Goal: Task Accomplishment & Management: Complete application form

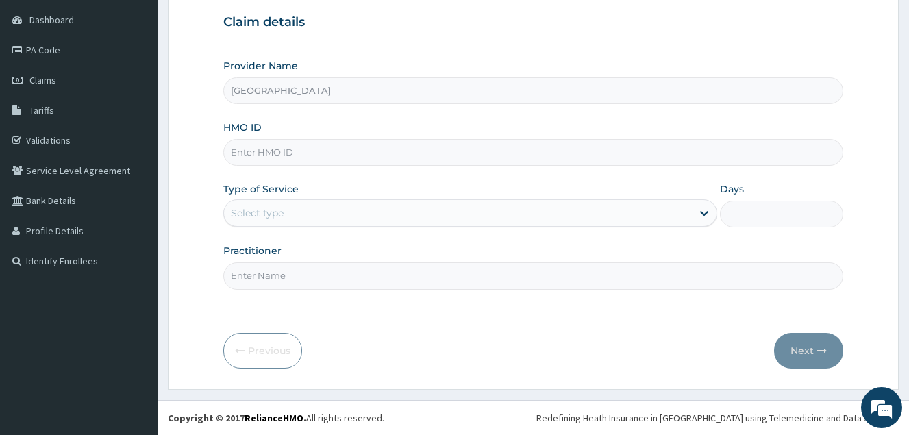
scroll to position [129, 0]
drag, startPoint x: 284, startPoint y: 84, endPoint x: 256, endPoint y: 153, distance: 74.4
click at [256, 153] on input "HMO ID" at bounding box center [533, 152] width 620 height 27
paste input "SRS/10061/A"
type input "SRS/10061/A"
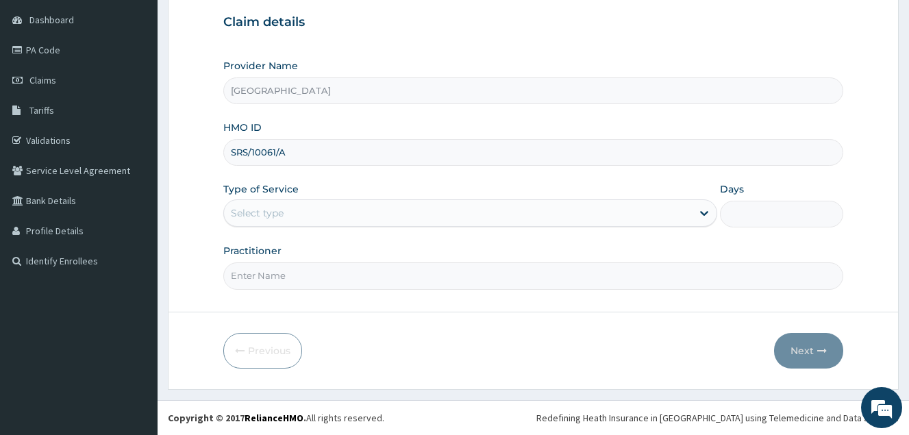
click at [304, 212] on div "Select type" at bounding box center [458, 213] width 468 height 22
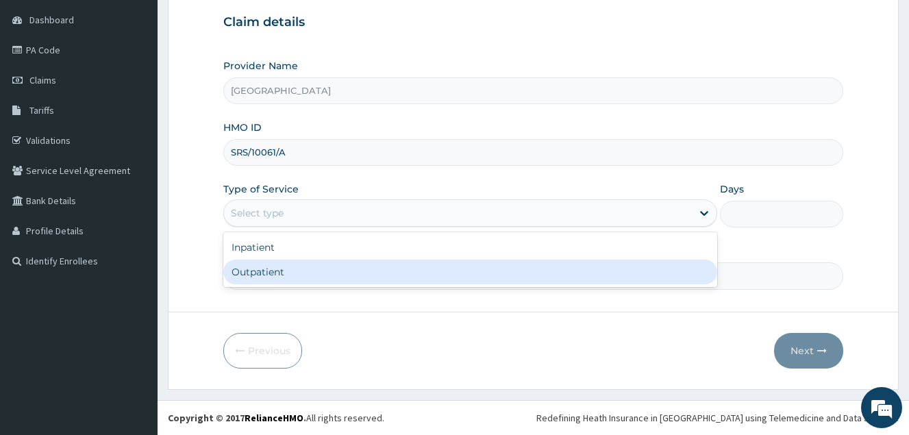
click at [304, 267] on div "Outpatient" at bounding box center [470, 272] width 494 height 25
type input "1"
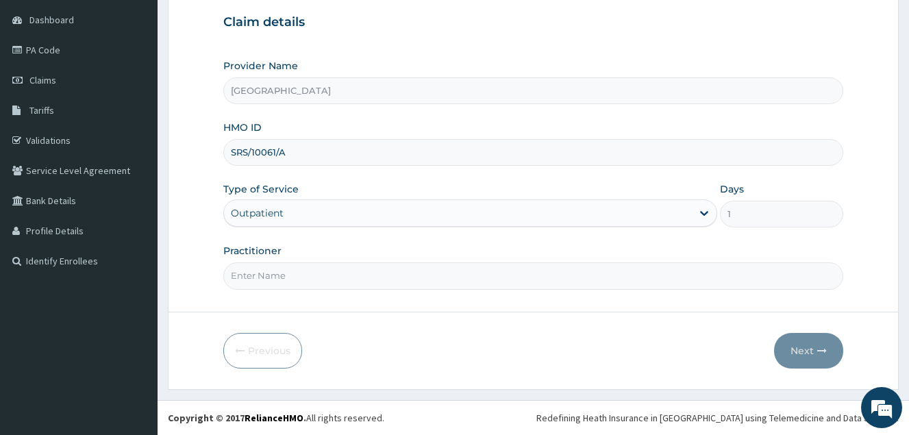
click at [304, 267] on input "Practitioner" at bounding box center [533, 275] width 620 height 27
type input "DOCTOR [PERSON_NAME]"
click at [804, 348] on button "Next" at bounding box center [808, 351] width 69 height 36
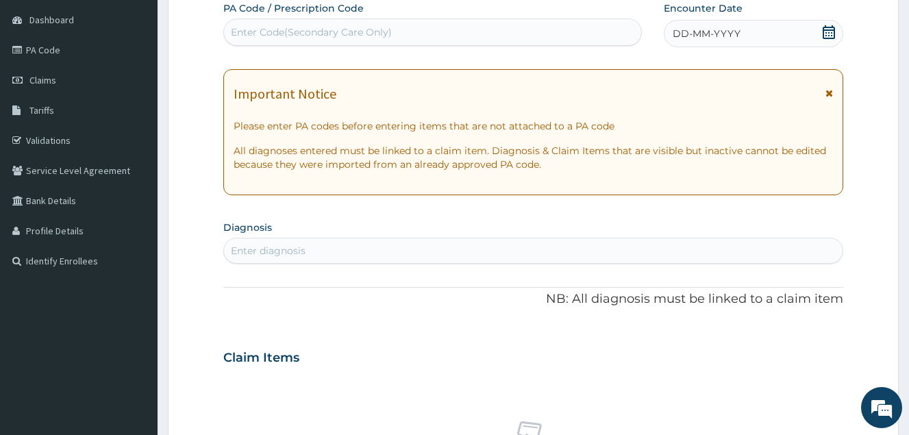
click at [828, 32] on icon at bounding box center [829, 32] width 14 height 14
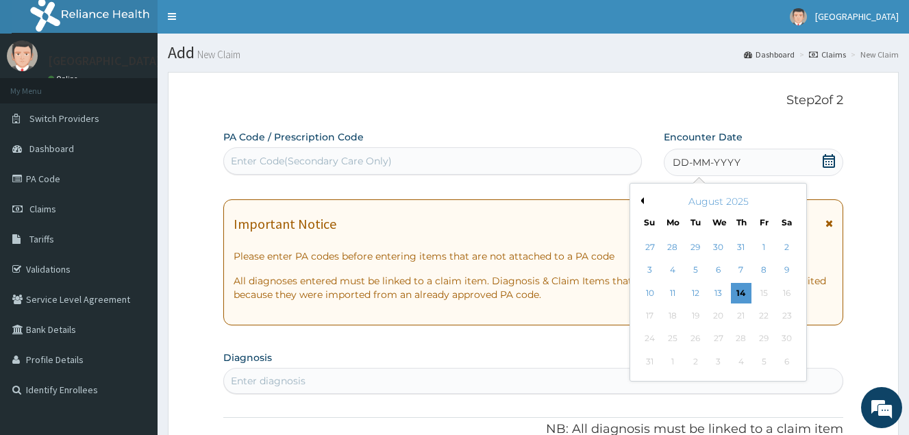
scroll to position [0, 0]
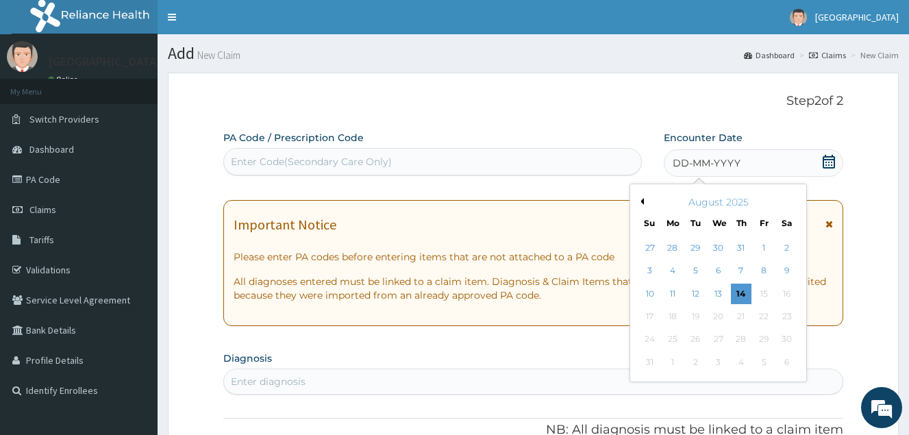
click at [641, 205] on div "August 2025" at bounding box center [718, 202] width 165 height 14
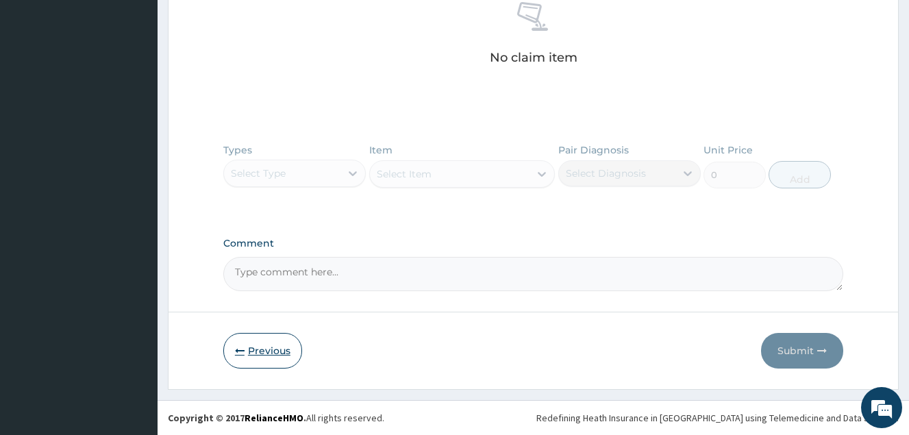
scroll to position [129, 0]
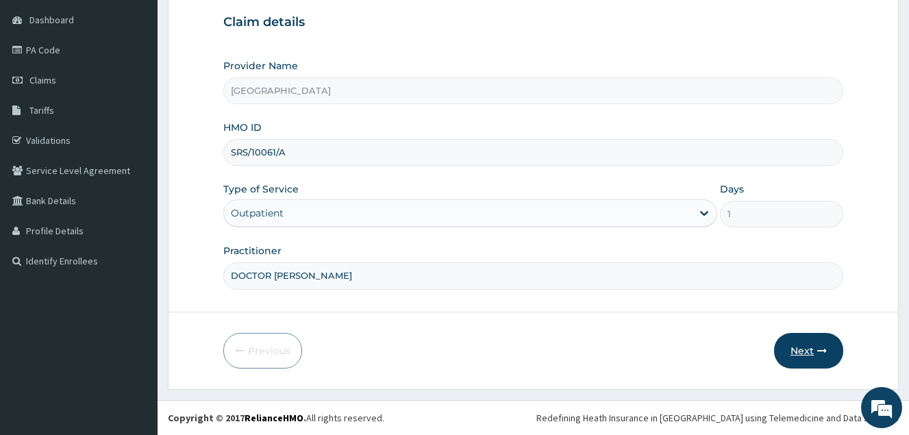
click at [802, 358] on button "Next" at bounding box center [808, 351] width 69 height 36
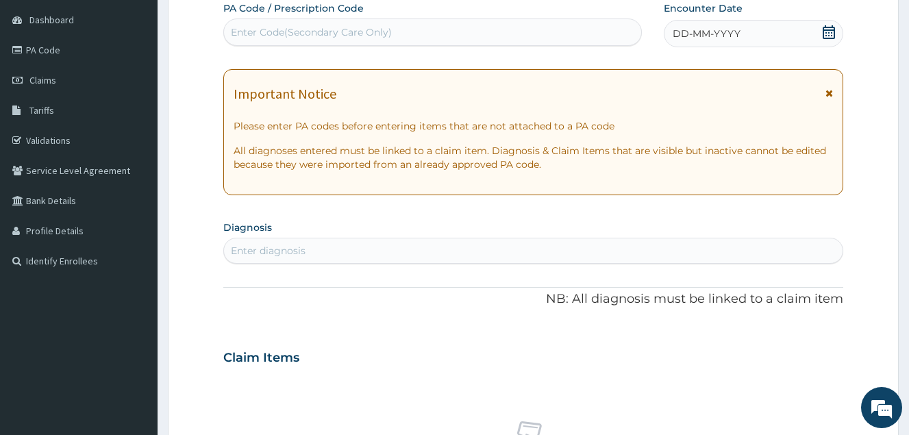
click at [828, 29] on icon at bounding box center [829, 32] width 12 height 14
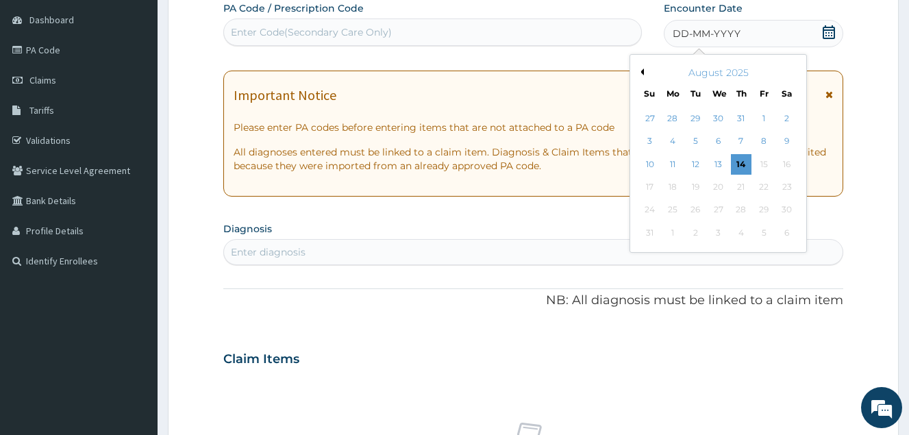
click at [641, 69] on button "Previous Month" at bounding box center [640, 72] width 7 height 7
click at [737, 203] on div "31" at bounding box center [741, 210] width 21 height 21
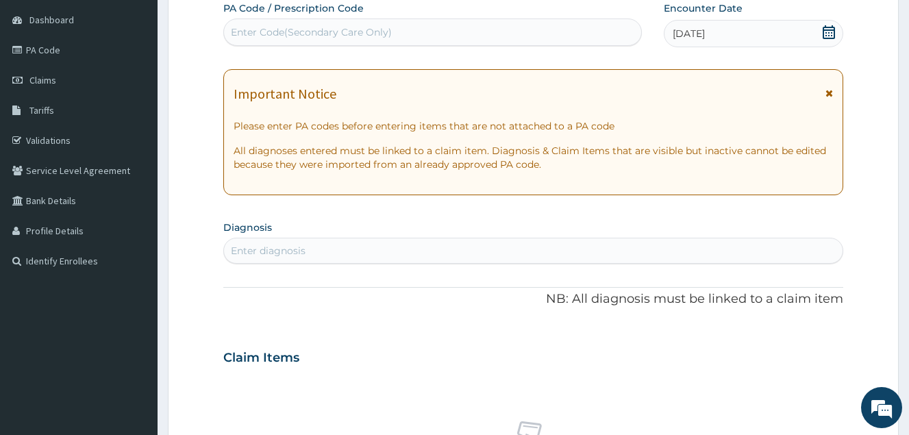
click at [832, 35] on icon at bounding box center [829, 32] width 12 height 14
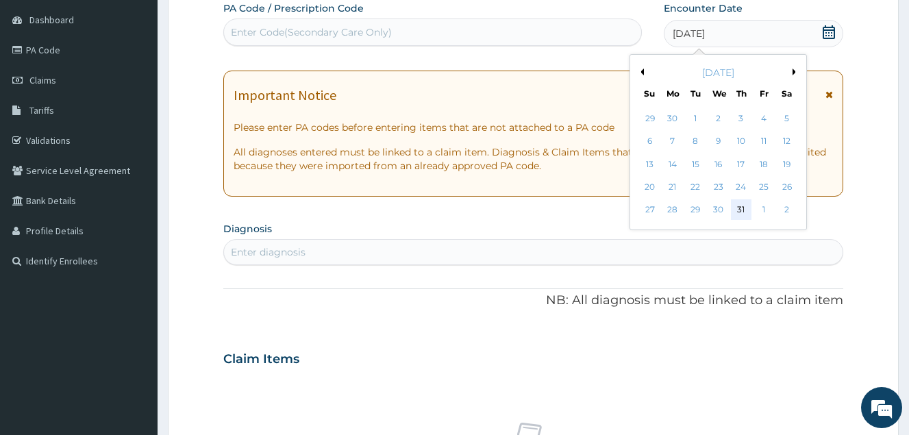
click at [744, 203] on div "31" at bounding box center [741, 210] width 21 height 21
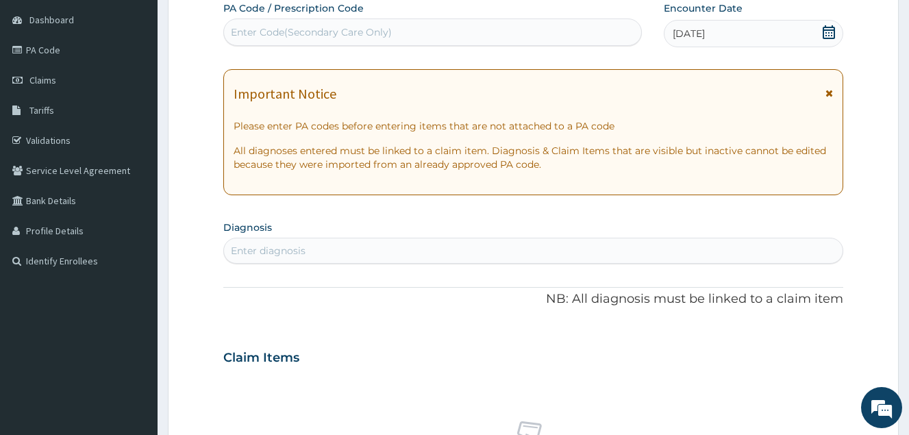
click at [676, 251] on div "Enter diagnosis" at bounding box center [533, 251] width 619 height 22
type input "[MEDICAL_DATA][PERSON_NAME]"
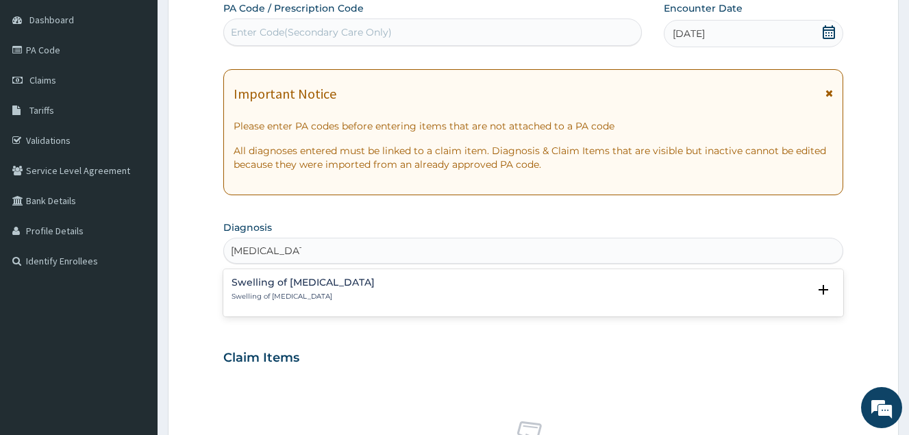
click at [296, 281] on h4 "Swelling of [MEDICAL_DATA]" at bounding box center [303, 282] width 143 height 10
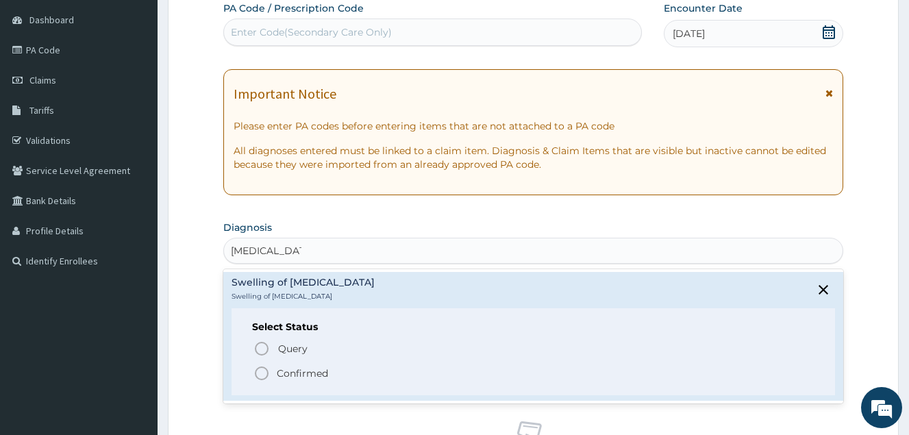
click at [282, 371] on p "Confirmed" at bounding box center [302, 374] width 51 height 14
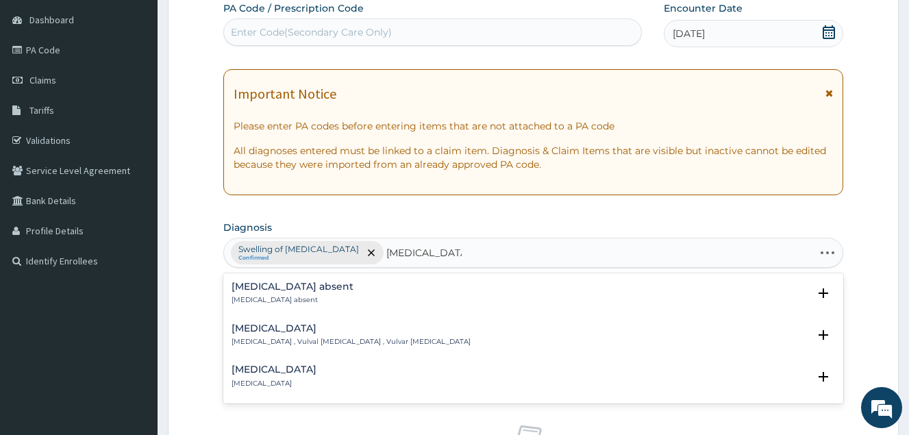
type input "[MEDICAL_DATA] [MEDICAL_DATA]"
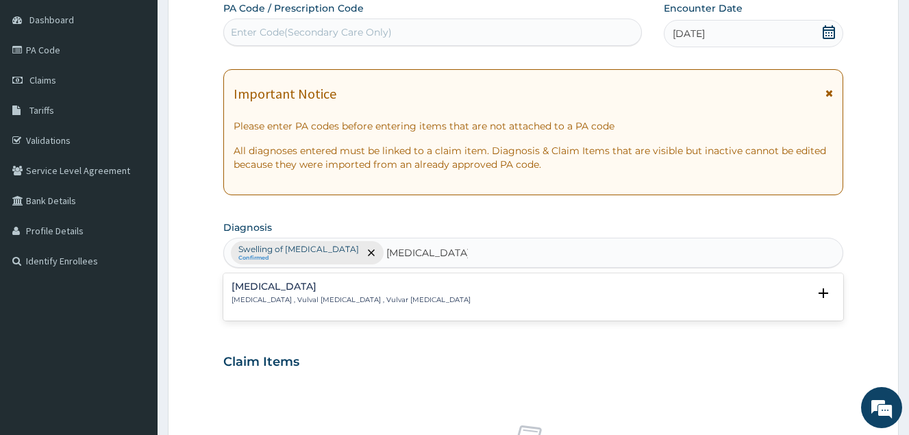
click at [353, 297] on p "[MEDICAL_DATA] , Vulval [MEDICAL_DATA] , Vulvar [MEDICAL_DATA]" at bounding box center [351, 300] width 239 height 10
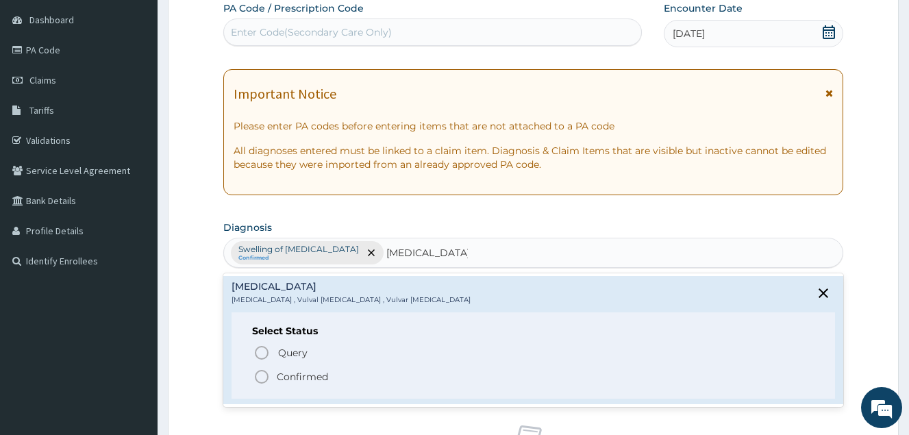
click at [310, 378] on p "Confirmed" at bounding box center [302, 377] width 51 height 14
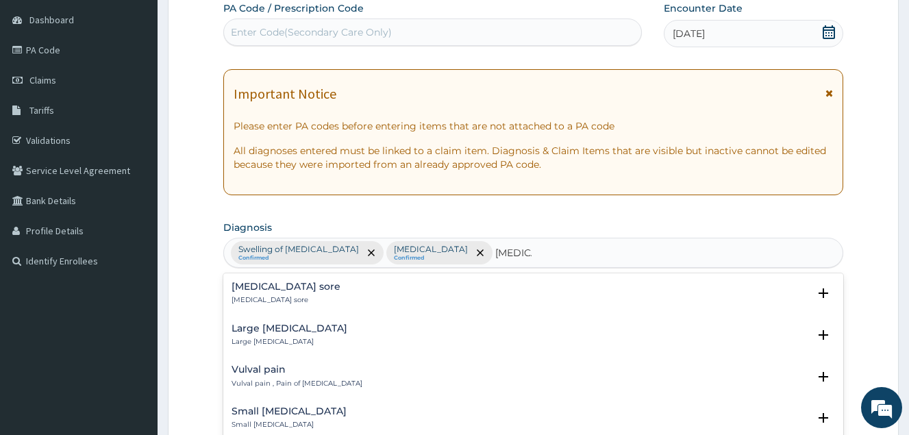
type input "[MEDICAL_DATA] P"
click at [317, 293] on div "Vulval pain Vulval pain , Pain of [MEDICAL_DATA]" at bounding box center [297, 294] width 131 height 24
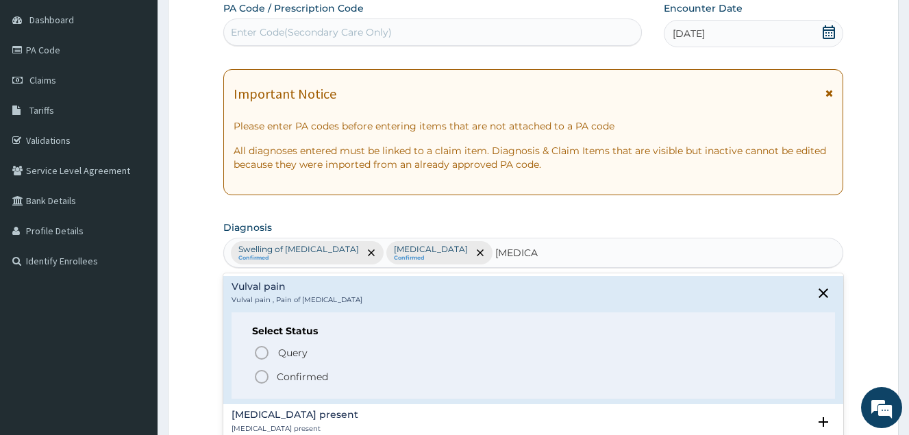
click at [290, 375] on p "Confirmed" at bounding box center [302, 377] width 51 height 14
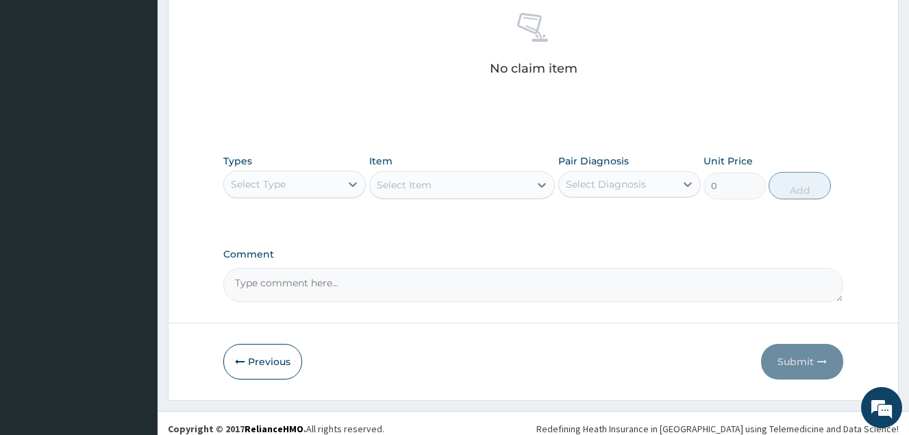
scroll to position [553, 0]
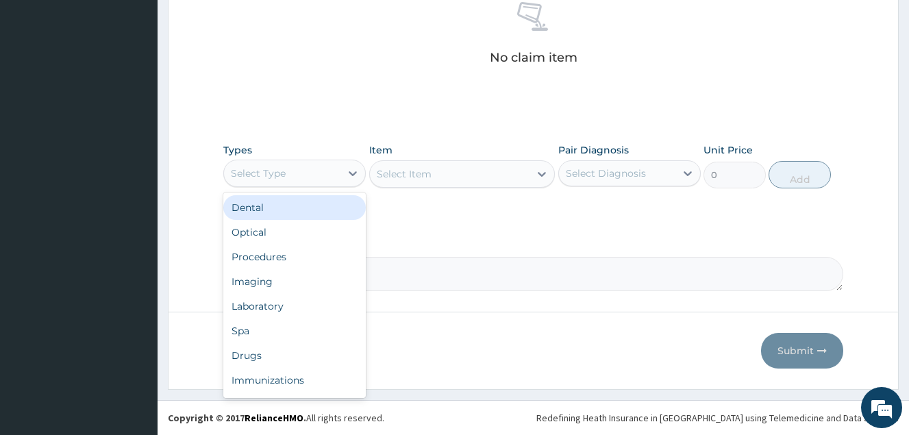
click at [245, 178] on div "Select Type" at bounding box center [258, 173] width 55 height 14
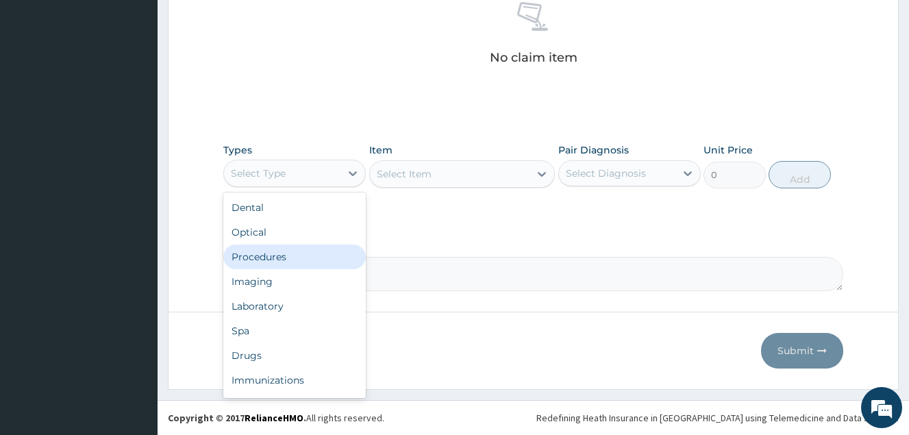
drag, startPoint x: 256, startPoint y: 259, endPoint x: 343, endPoint y: 235, distance: 89.6
click at [256, 258] on div "Procedures" at bounding box center [294, 257] width 143 height 25
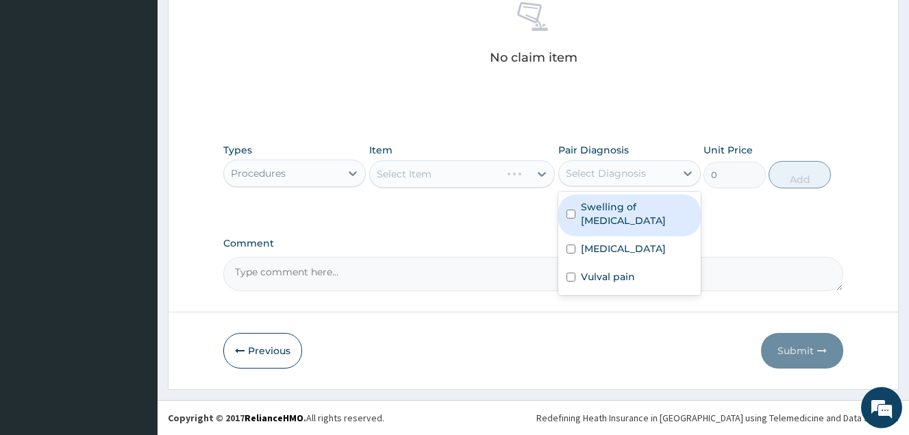
click at [613, 168] on div "Select Diagnosis" at bounding box center [606, 173] width 80 height 14
click at [605, 203] on label "Swelling of [MEDICAL_DATA]" at bounding box center [637, 213] width 112 height 27
checkbox input "true"
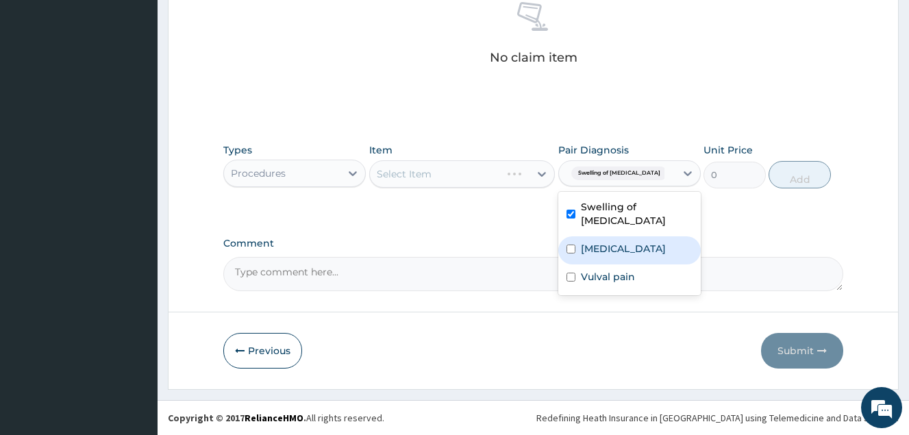
click at [606, 242] on label "[MEDICAL_DATA]" at bounding box center [623, 249] width 85 height 14
checkbox input "true"
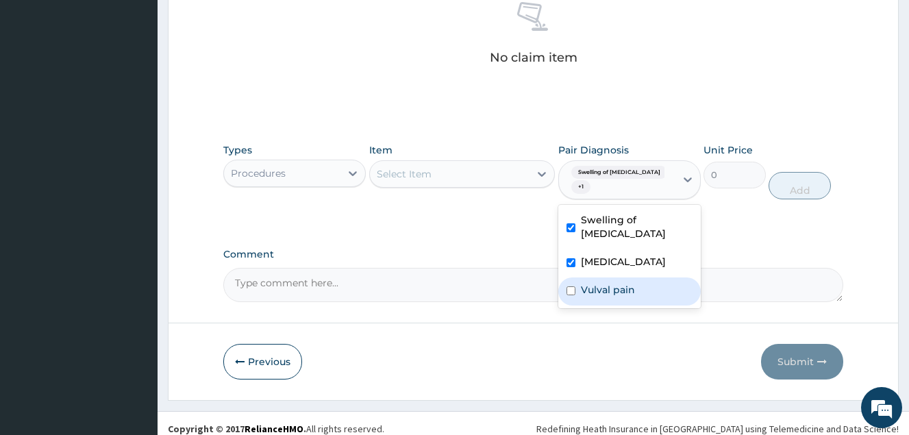
drag, startPoint x: 606, startPoint y: 264, endPoint x: 531, endPoint y: 201, distance: 97.8
click at [606, 283] on label "Vulval pain" at bounding box center [608, 290] width 54 height 14
checkbox input "true"
click at [522, 173] on div "Select Item" at bounding box center [450, 174] width 160 height 22
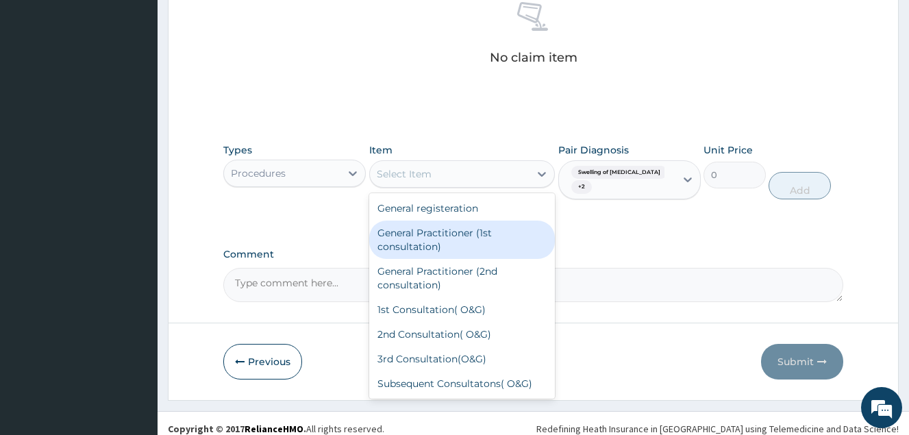
click at [502, 232] on div "General Practitioner (1st consultation)" at bounding box center [462, 240] width 186 height 38
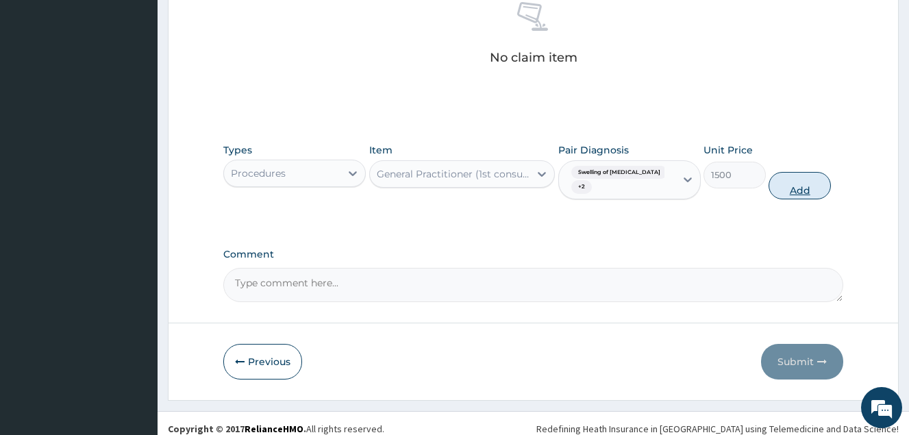
click at [798, 183] on button "Add" at bounding box center [800, 185] width 62 height 27
type input "0"
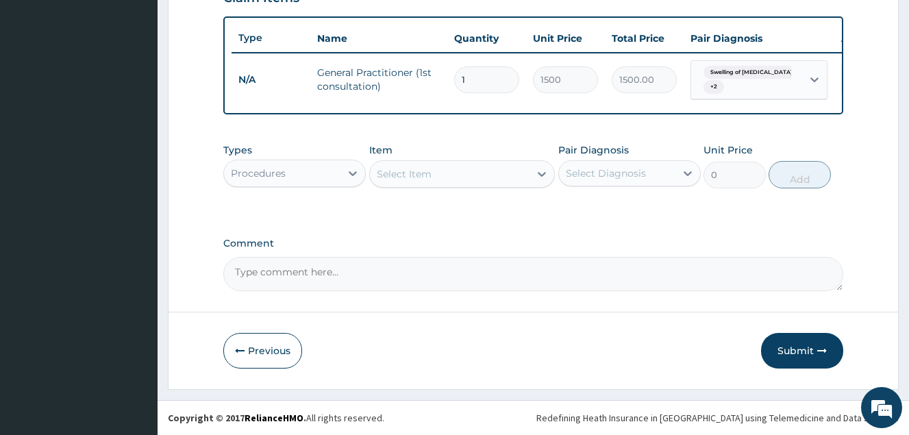
scroll to position [498, 0]
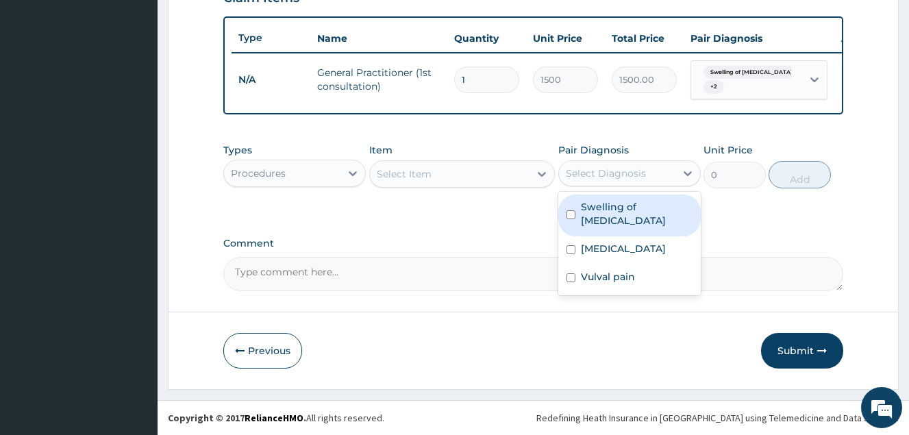
click at [619, 176] on div "Select Diagnosis" at bounding box center [606, 173] width 80 height 14
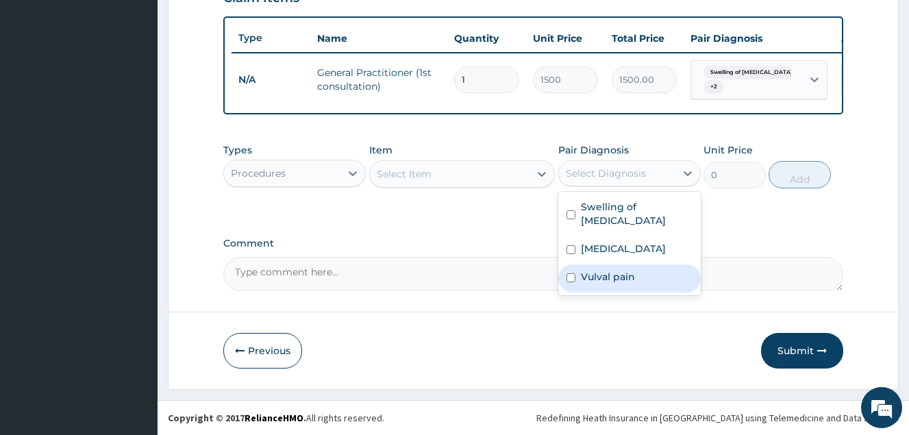
click at [632, 264] on div "Vulval pain" at bounding box center [629, 278] width 143 height 28
checkbox input "true"
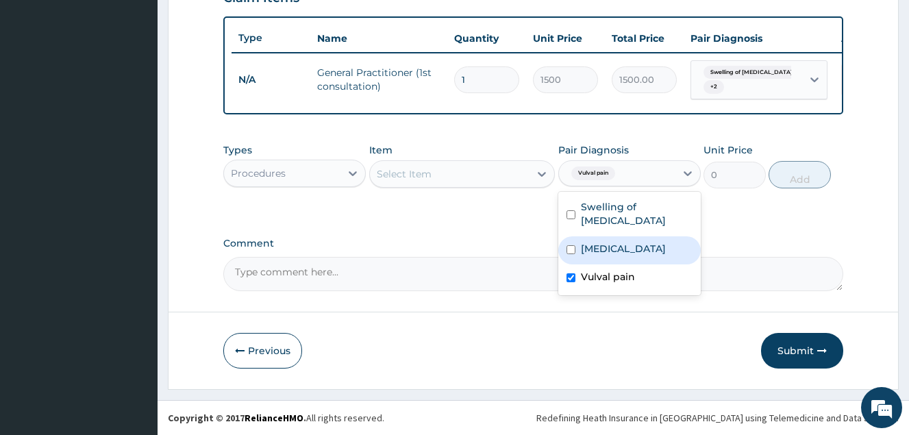
click at [292, 168] on div "Procedures" at bounding box center [282, 173] width 116 height 22
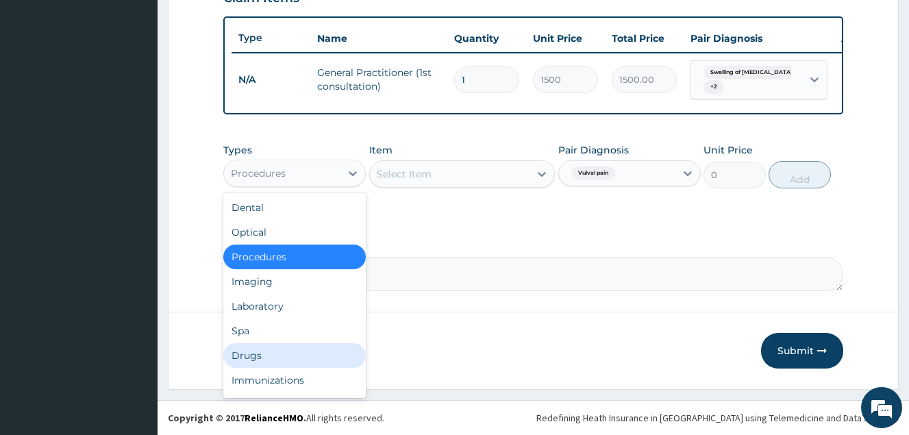
drag, startPoint x: 243, startPoint y: 365, endPoint x: 263, endPoint y: 343, distance: 30.1
click at [242, 366] on div "Drugs" at bounding box center [294, 355] width 143 height 25
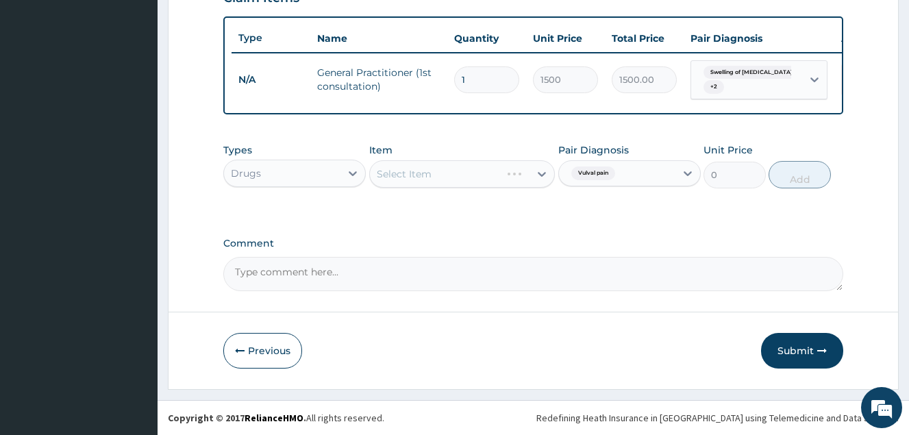
click at [425, 176] on div "Select Item" at bounding box center [462, 173] width 186 height 27
click at [456, 179] on div "Select Item" at bounding box center [450, 174] width 160 height 22
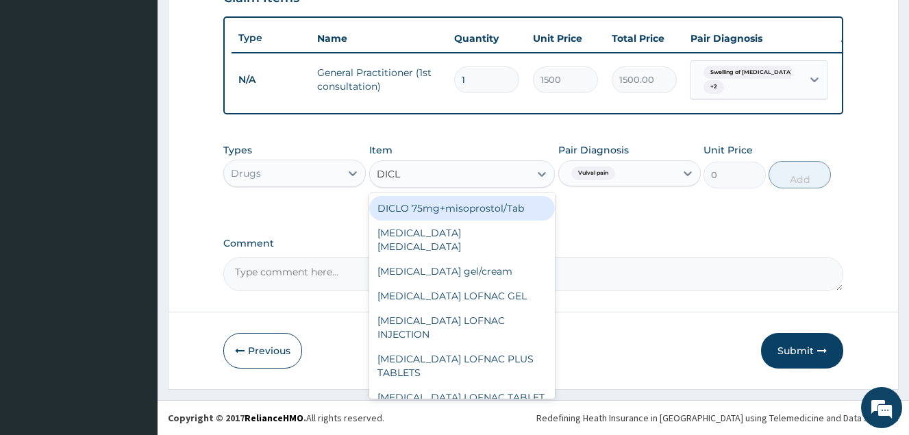
type input "DICLO"
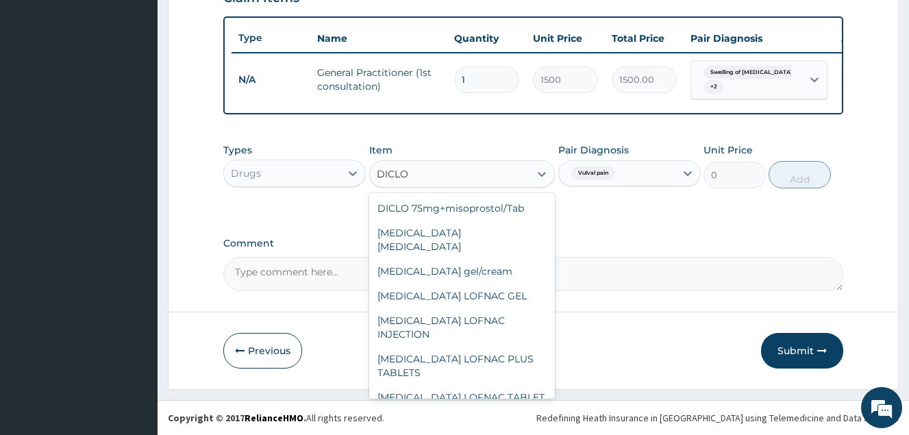
click at [495, 410] on div "[MEDICAL_DATA] 50MG" at bounding box center [462, 422] width 186 height 25
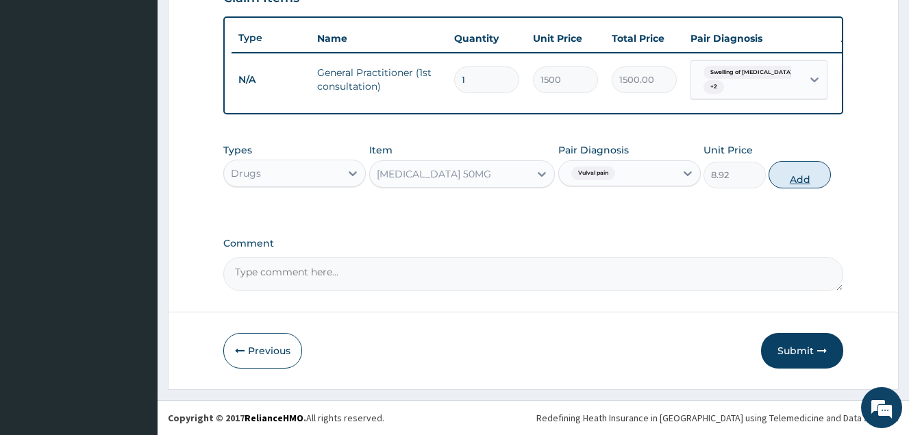
click at [809, 184] on button "Add" at bounding box center [800, 174] width 62 height 27
type input "0"
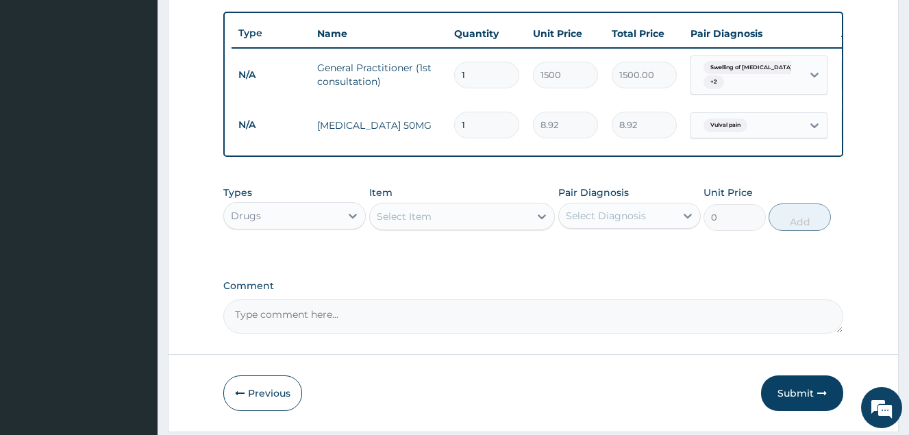
type input "10"
type input "89.20"
type input "10"
